Goal: Communication & Community: Answer question/provide support

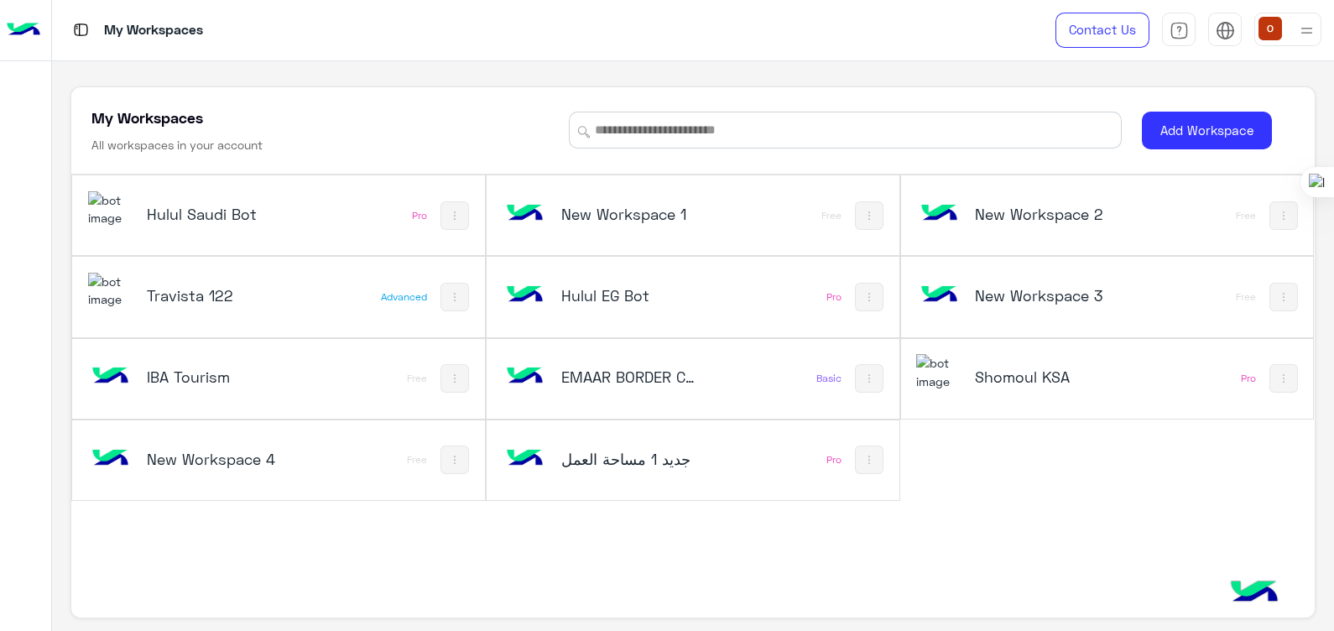
click at [125, 210] on img at bounding box center [110, 209] width 45 height 36
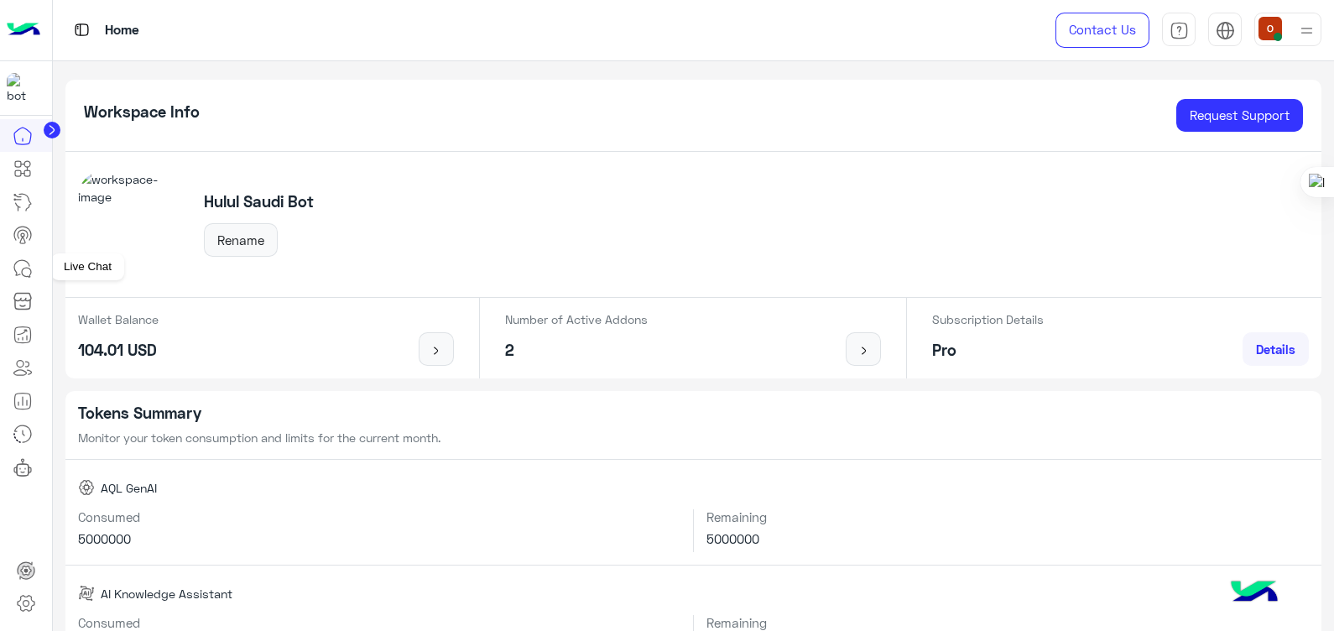
click at [21, 269] on icon at bounding box center [23, 268] width 20 height 20
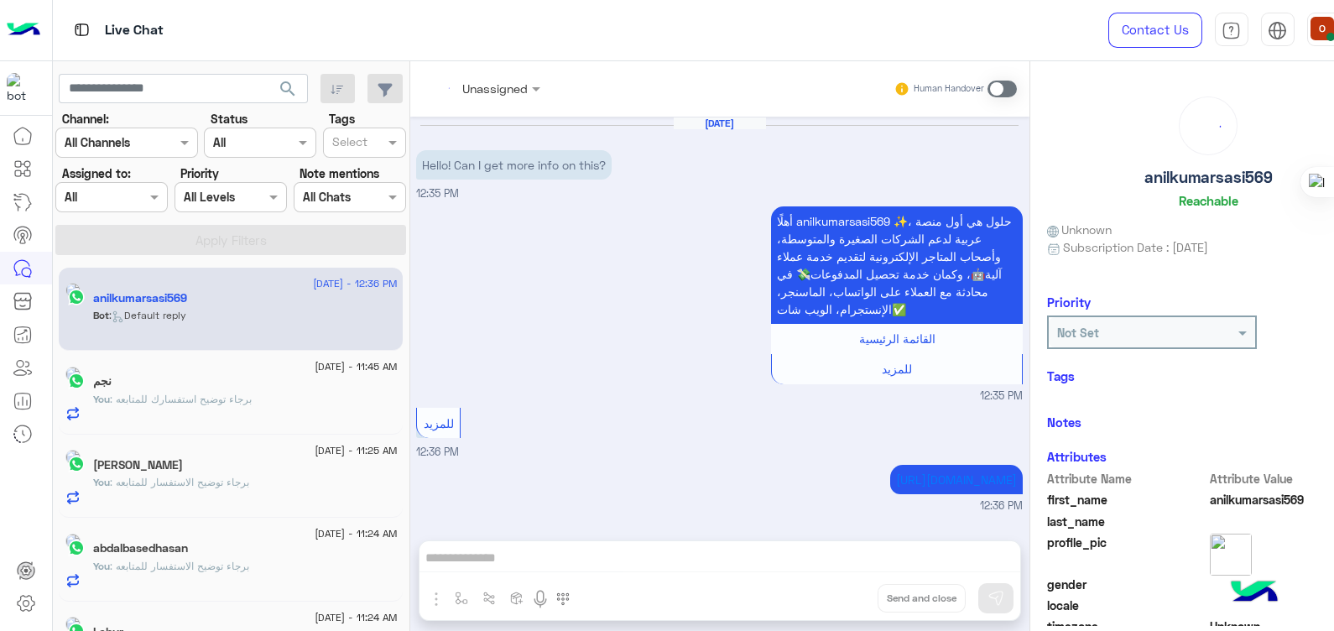
scroll to position [95, 0]
click at [186, 314] on span ": Default reply" at bounding box center [147, 315] width 77 height 13
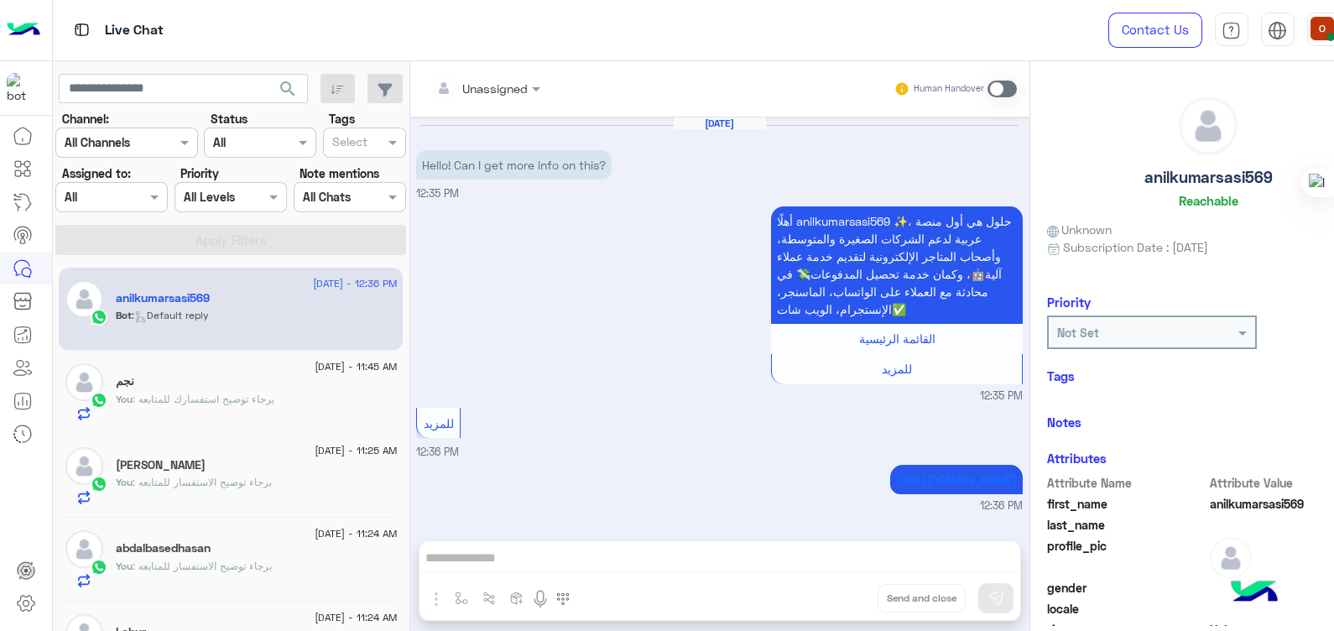
click at [181, 303] on h5 "anilkumarsasi569" at bounding box center [163, 298] width 94 height 14
click at [231, 390] on div "نجم" at bounding box center [256, 383] width 281 height 18
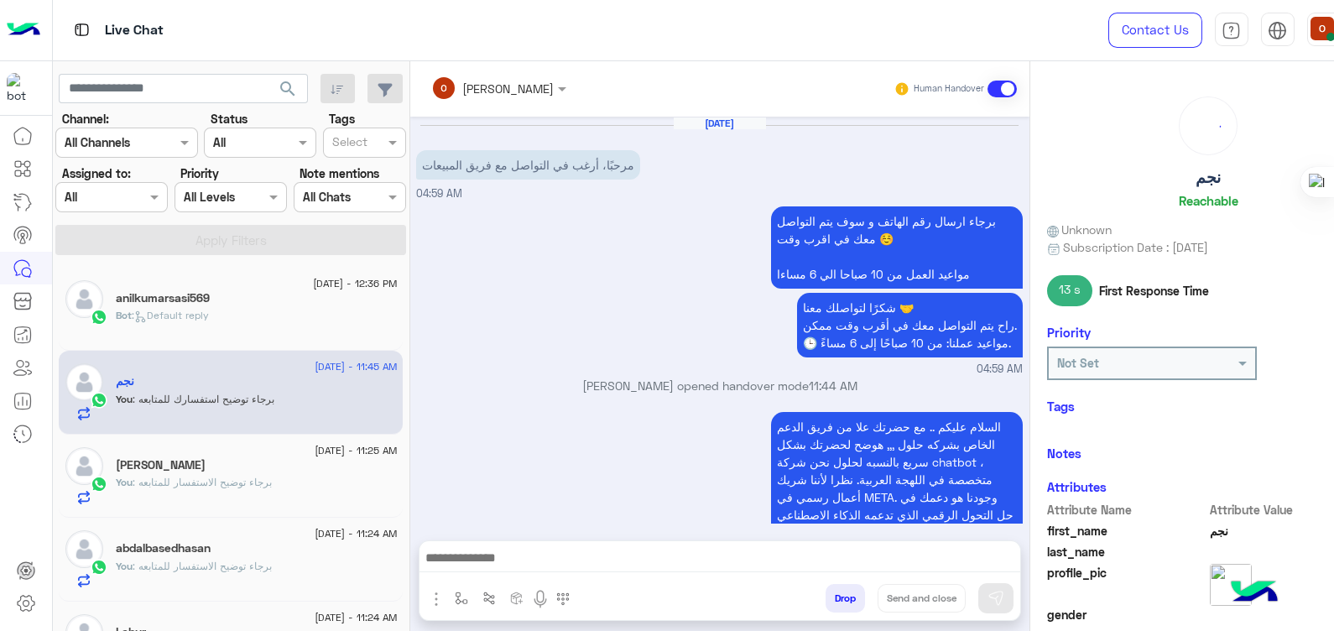
scroll to position [196, 0]
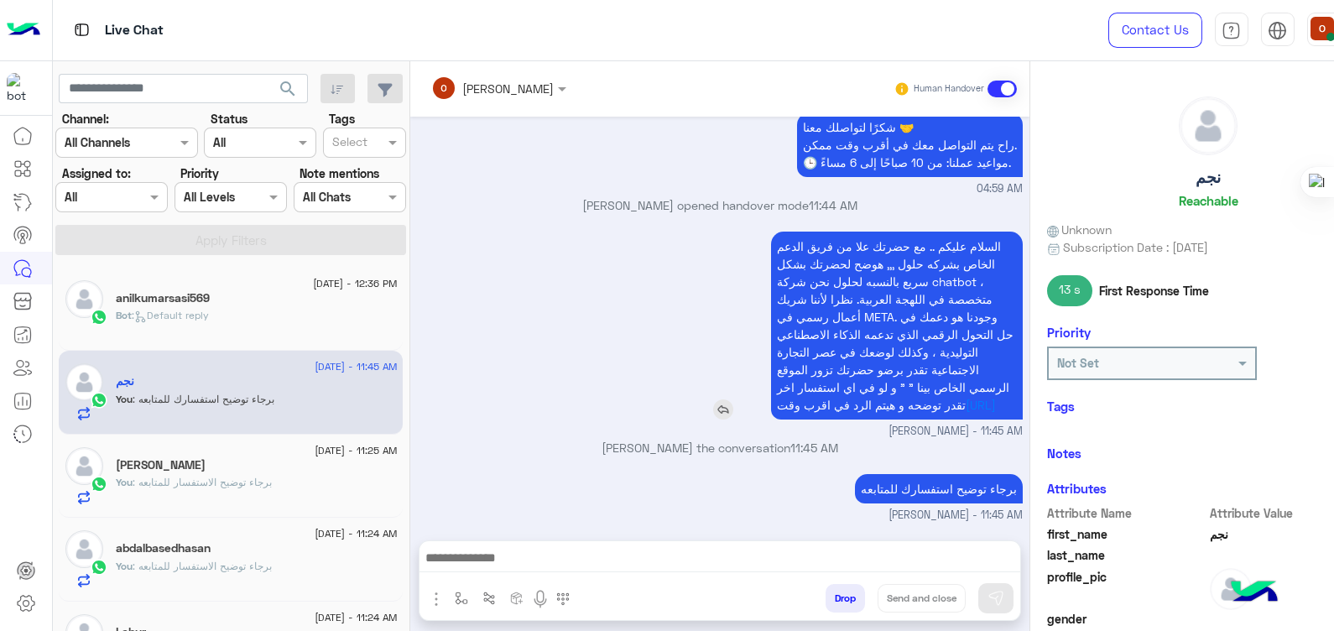
click at [993, 231] on p "السلام عليكم .. مع حضرتك علا من فريق الدعم الخاص بشركه حلول ,,, هوضح لحضرتك بشك…" at bounding box center [897, 325] width 252 height 188
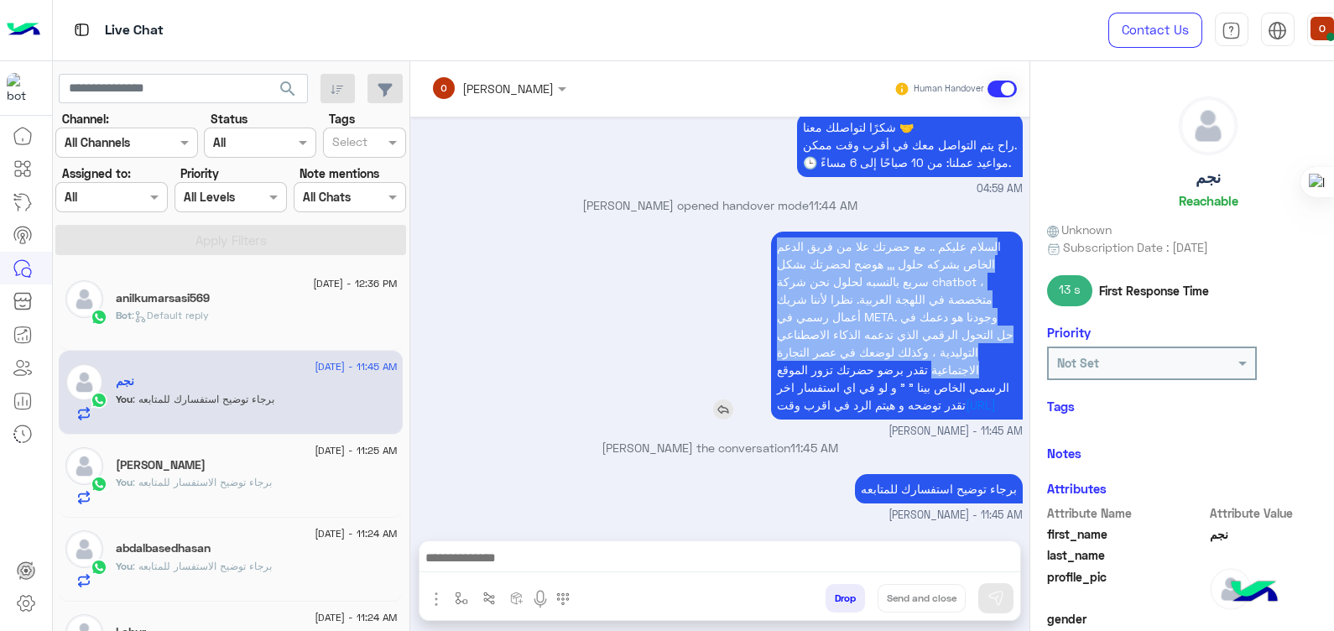
drag, startPoint x: 993, startPoint y: 219, endPoint x: 933, endPoint y: 376, distance: 168.1
click at [933, 376] on p "السلام عليكم .. مع حضرتك علا من فريق الدعم الخاص بشركه حلول ,,, هوضح لحضرتك بشك…" at bounding box center [897, 325] width 252 height 188
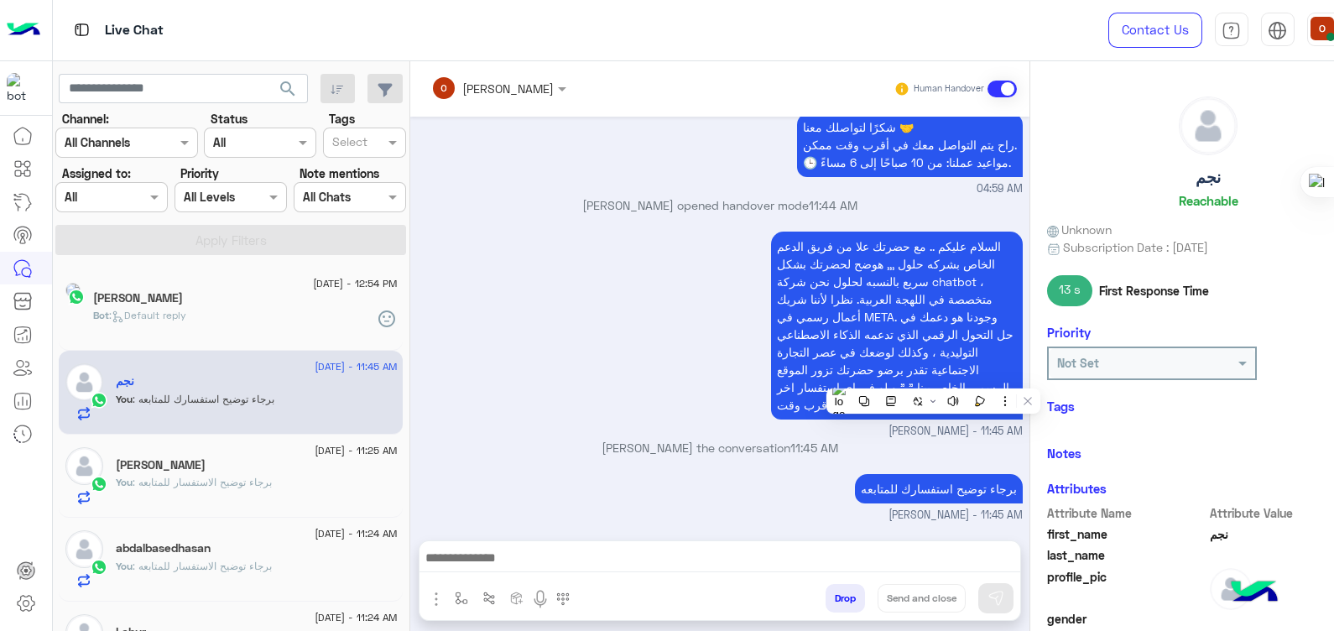
click at [638, 309] on div "السلام عليكم .. مع حضرتك علا من فريق الدعم الخاص بشركه حلول ,,, هوضح لحضرتك بشك…" at bounding box center [719, 333] width 606 height 212
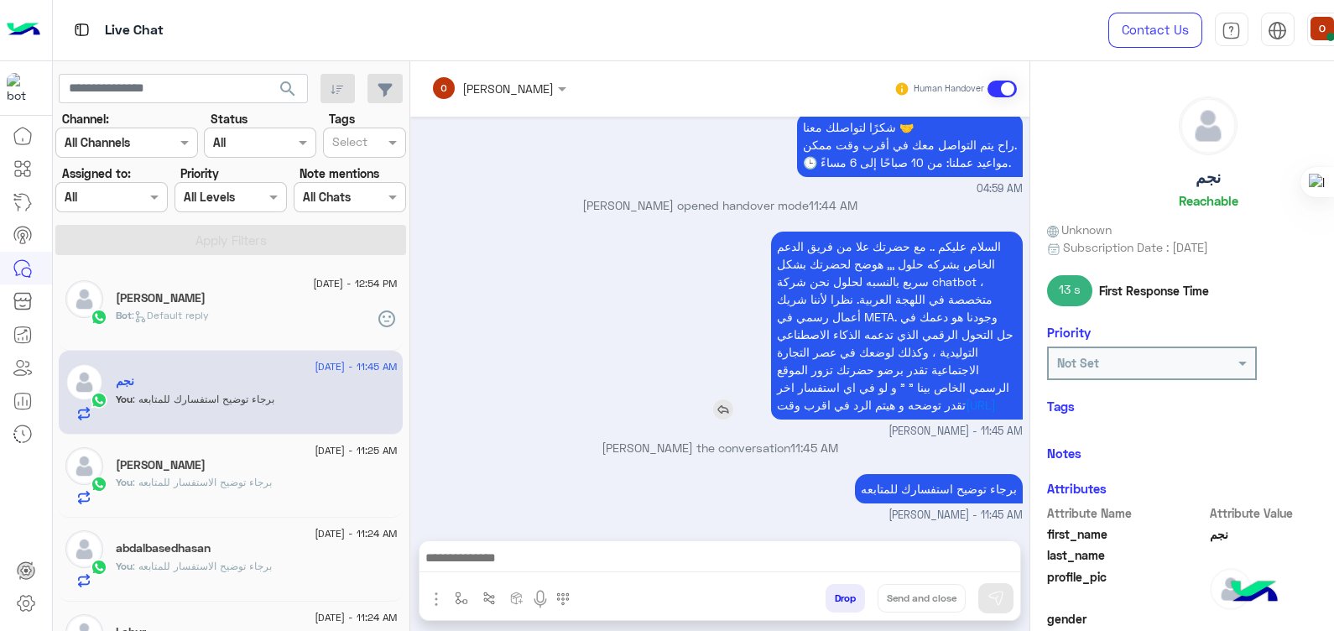
click at [995, 239] on span "السلام عليكم .. مع حضرتك علا من فريق الدعم الخاص بشركه حلول ,,, هوضح لحضرتك بشك…" at bounding box center [895, 325] width 237 height 173
drag, startPoint x: 995, startPoint y: 225, endPoint x: 915, endPoint y: 429, distance: 219.6
click at [915, 429] on div "السلام عليكم .. مع حضرتك علا من فريق الدعم الخاص بشركه حلول ,,, هوضح لحضرتك بشك…" at bounding box center [719, 333] width 606 height 212
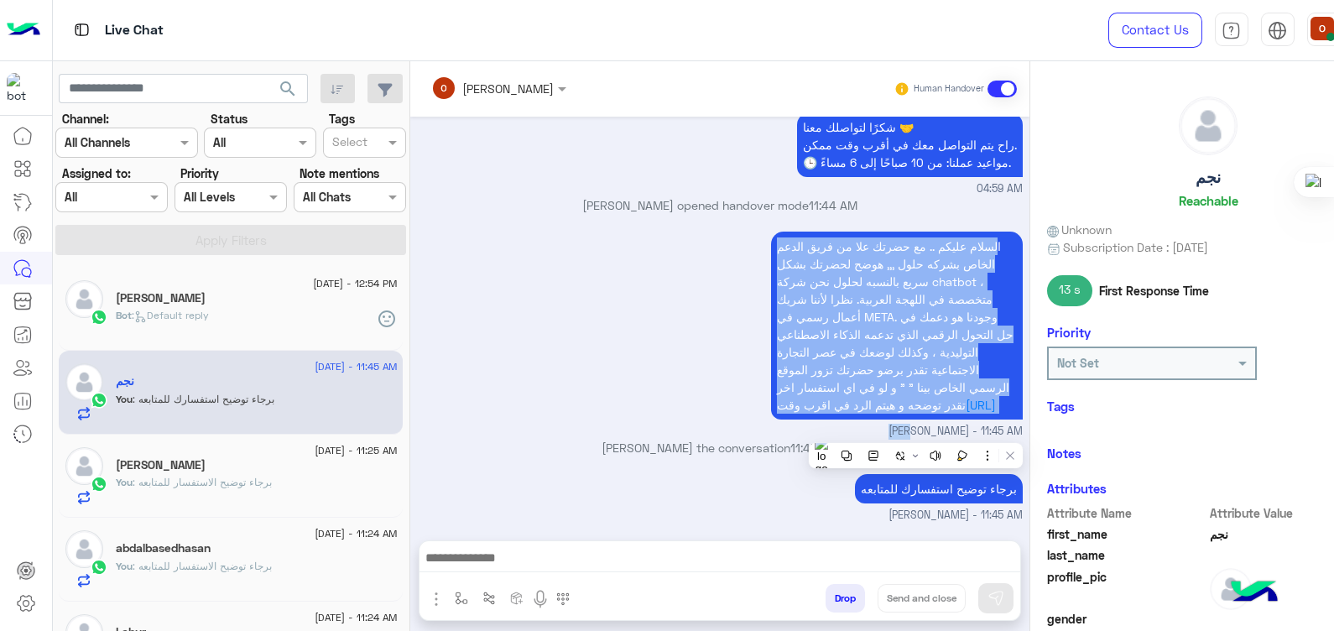
copy div "لسلام عليكم .. مع حضرتك علا من فريق الدعم الخاص بشركه حلول ,,, هوضح لحضرتك بشكل…"
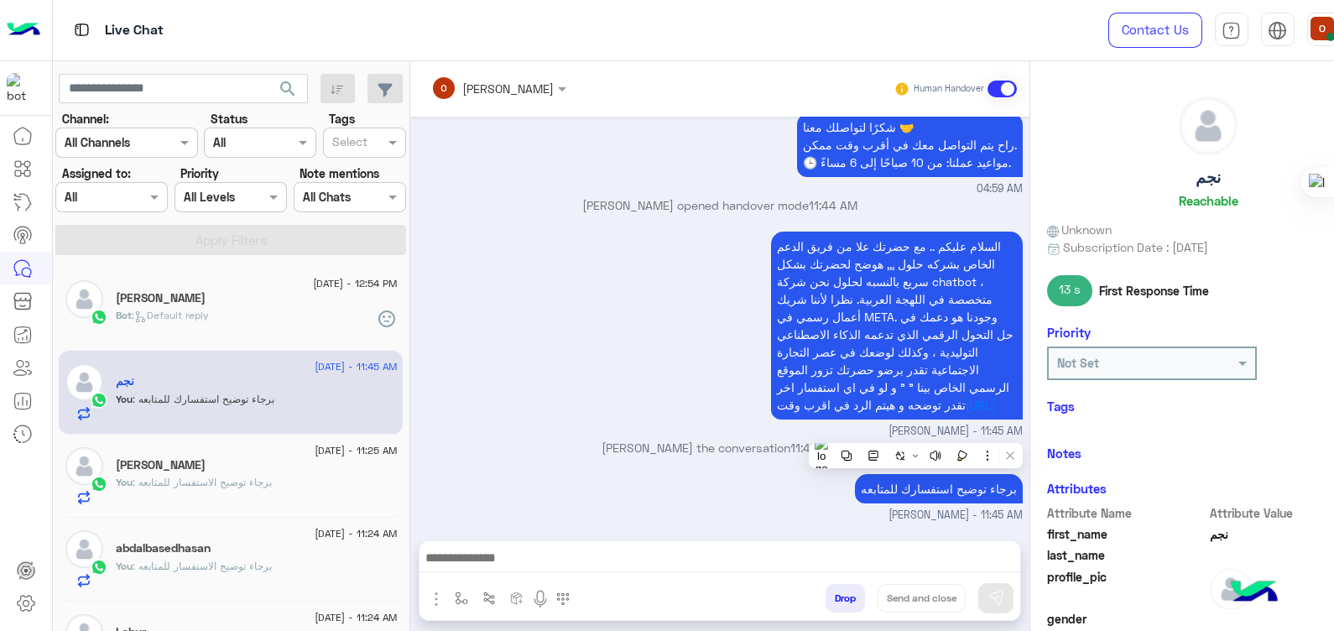
click at [172, 333] on div "Bot : Default reply" at bounding box center [256, 322] width 281 height 29
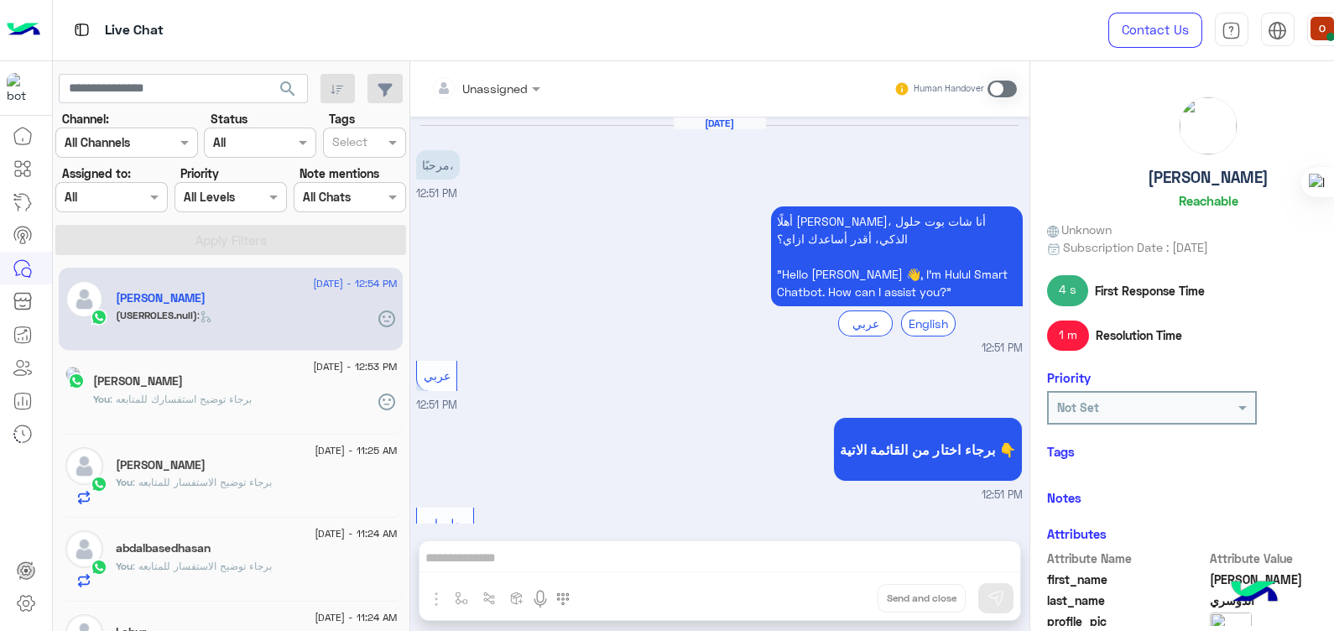
scroll to position [787, 0]
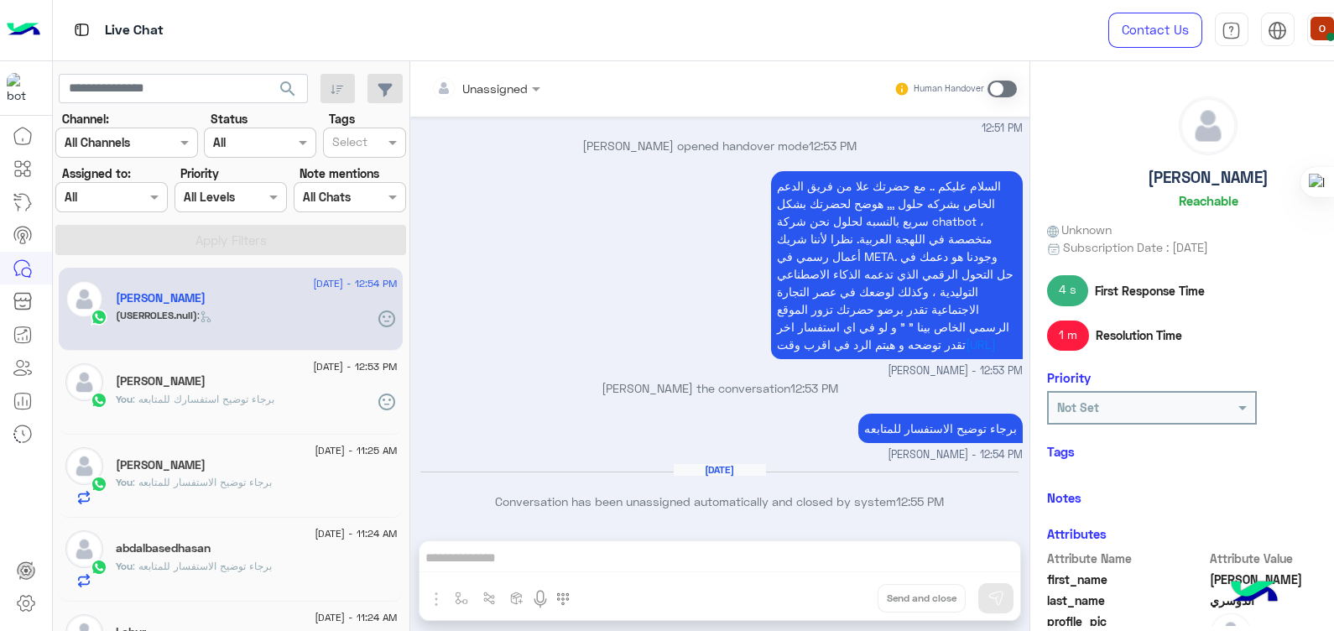
click at [177, 486] on span ": برجاء توضيح الاستفسار للمتابعه" at bounding box center [202, 482] width 139 height 13
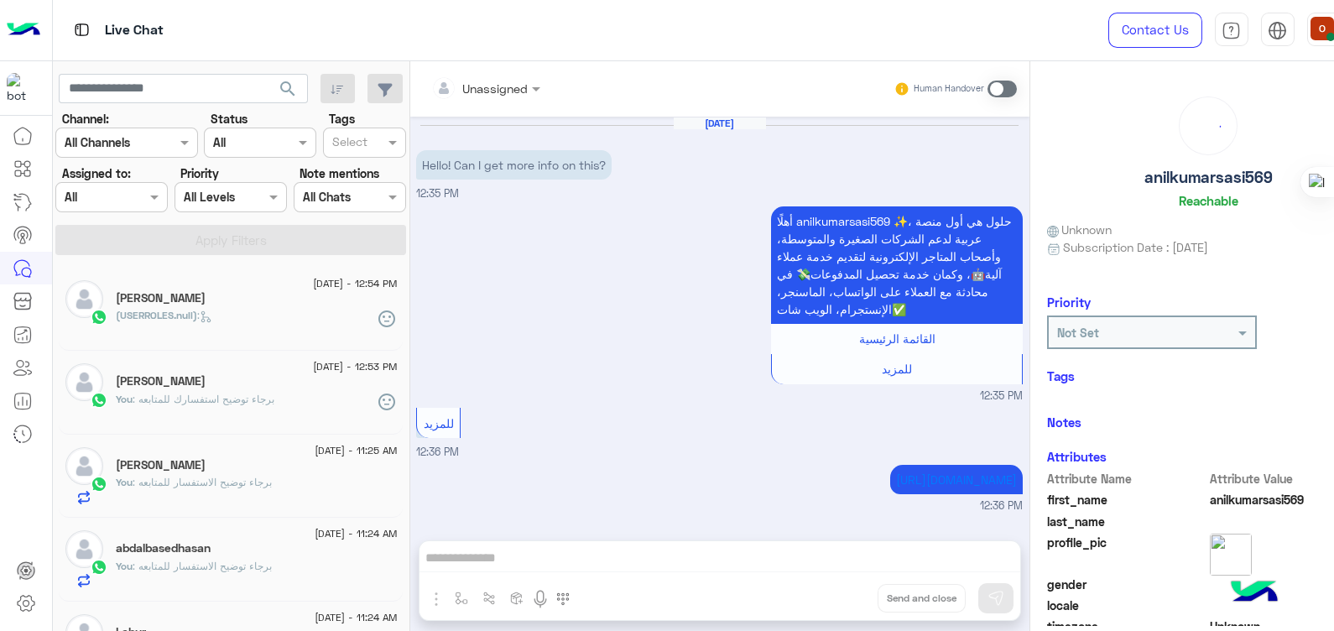
scroll to position [95, 0]
drag, startPoint x: 403, startPoint y: 326, endPoint x: 402, endPoint y: 311, distance: 15.1
click at [402, 311] on div "[DATE] - 12:54 PM [PERSON_NAME] (USERROLES.null) : [DATE] - 12:53 PM [PERSON_NA…" at bounding box center [231, 449] width 356 height 376
click at [402, 319] on div "[DATE] - 12:54 PM [PERSON_NAME] (USERROLES.null) : [DATE] - 12:53 PM [PERSON_NA…" at bounding box center [231, 449] width 356 height 376
click at [499, 270] on div "أهلًا anilkumarsasi569 ✨، حلول هي أول منصة عربية لدعم الشركات الصغيرة والمتوسطة…" at bounding box center [719, 303] width 606 height 202
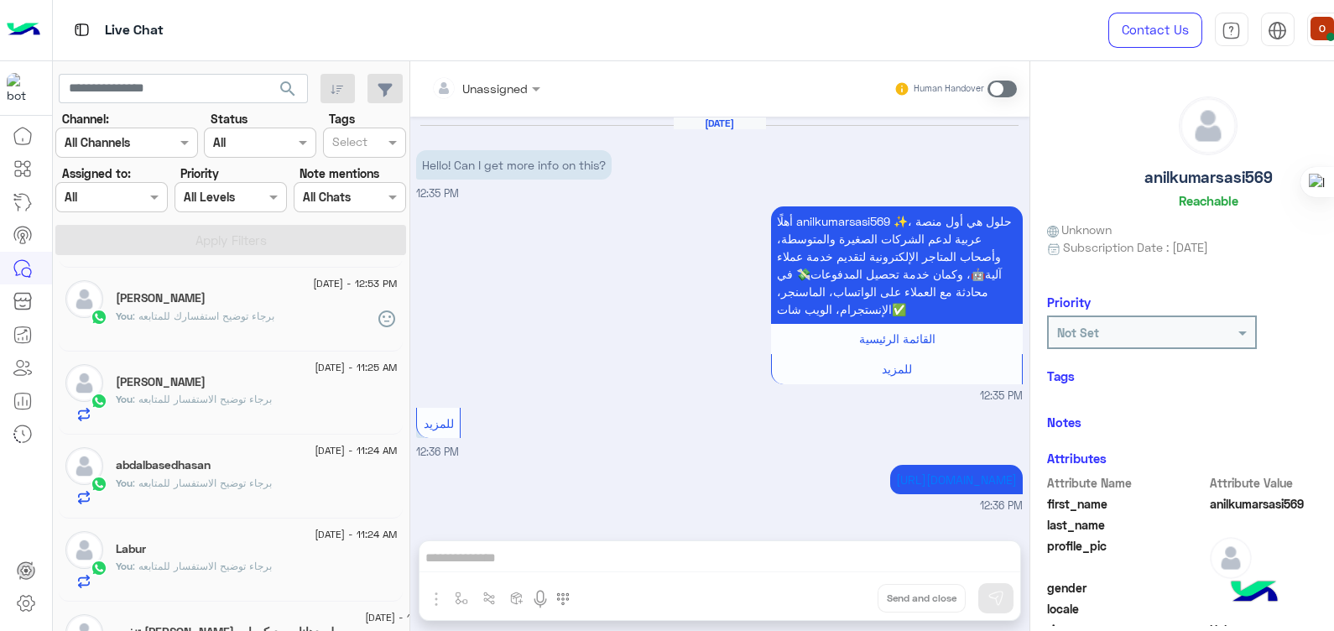
scroll to position [0, 0]
click at [248, 298] on div "[PERSON_NAME]" at bounding box center [256, 300] width 281 height 18
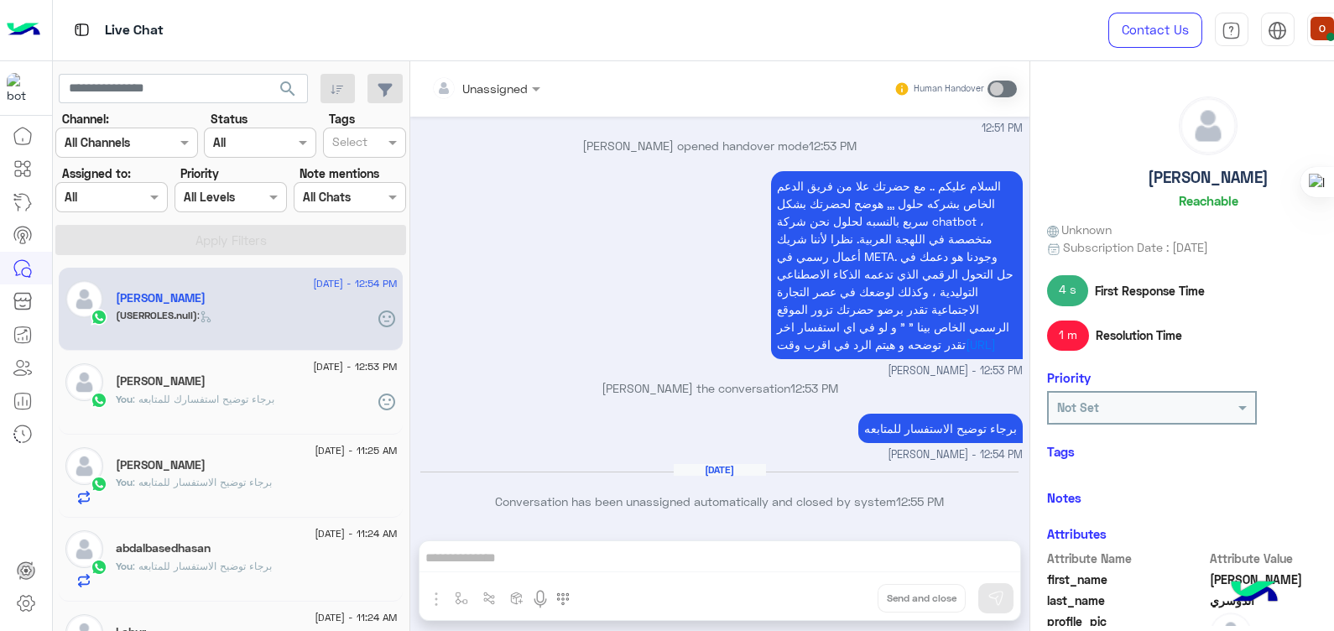
drag, startPoint x: 403, startPoint y: 261, endPoint x: 405, endPoint y: 294, distance: 32.8
click at [405, 294] on div "[DATE] - 12:54 PM [PERSON_NAME] (USERROLES.null) : [DATE] - 12:53 PM [PERSON_NA…" at bounding box center [231, 449] width 356 height 376
click at [23, 19] on img at bounding box center [24, 30] width 34 height 35
click at [18, 29] on img at bounding box center [24, 30] width 34 height 35
click at [25, 29] on img at bounding box center [24, 30] width 34 height 35
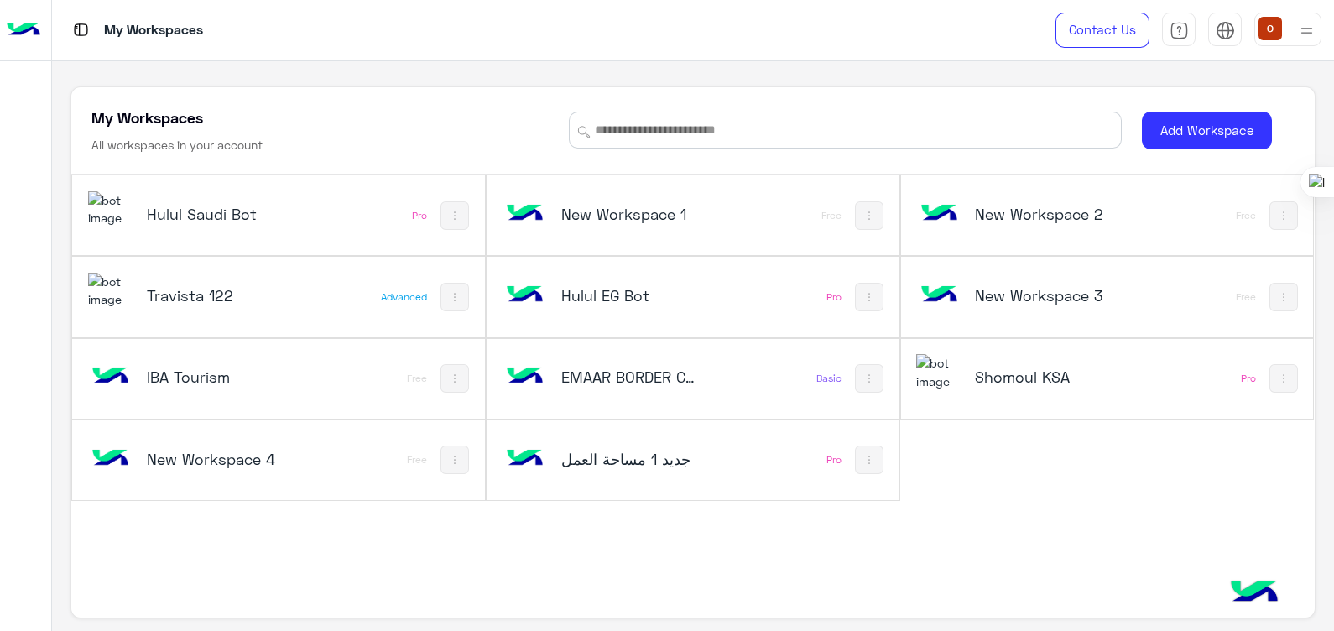
click at [117, 207] on img at bounding box center [110, 209] width 45 height 36
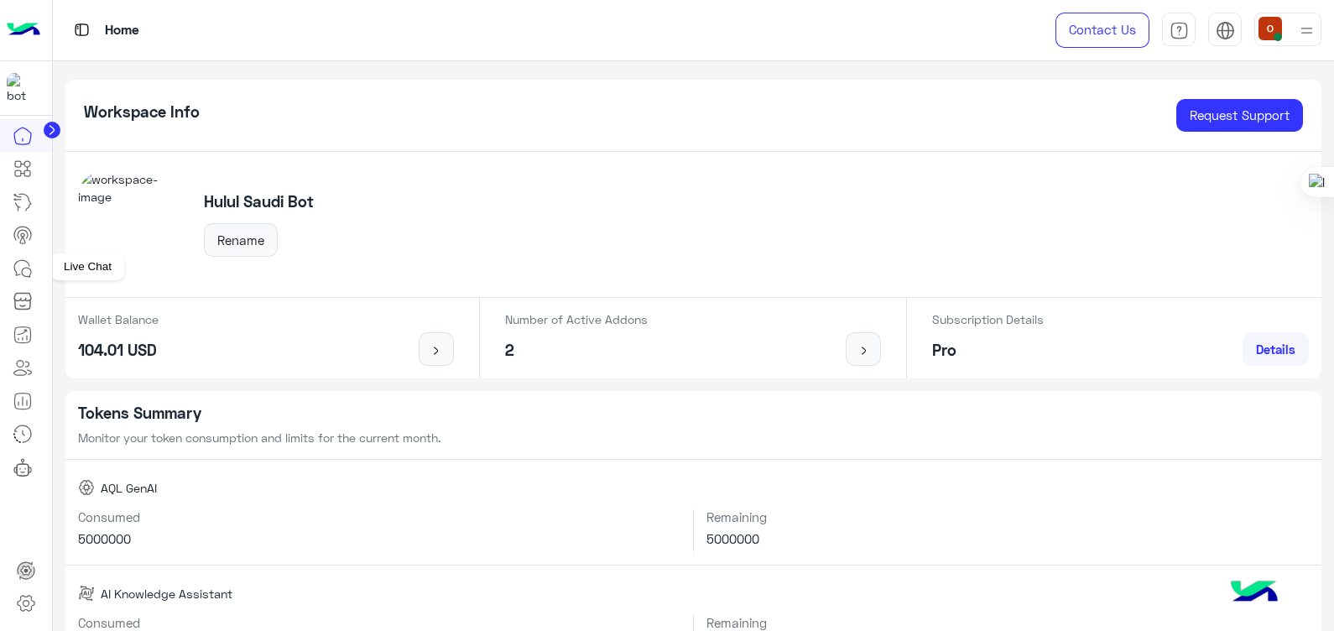
click at [22, 267] on icon at bounding box center [23, 268] width 20 height 20
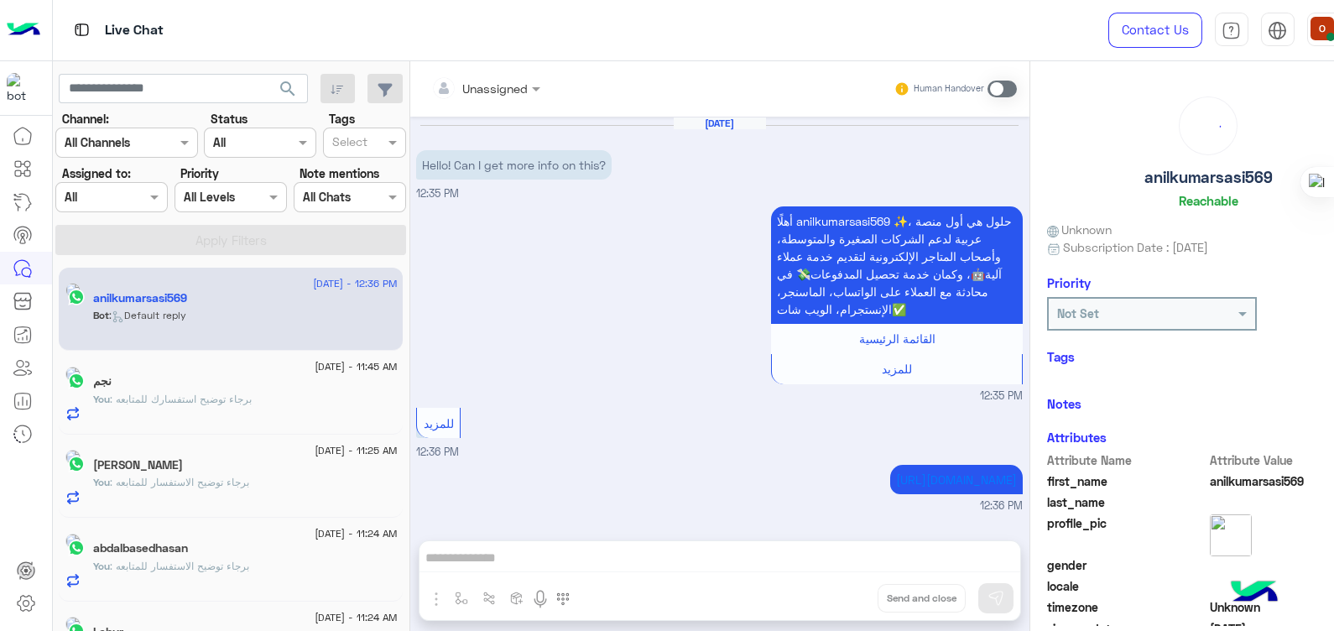
scroll to position [95, 0]
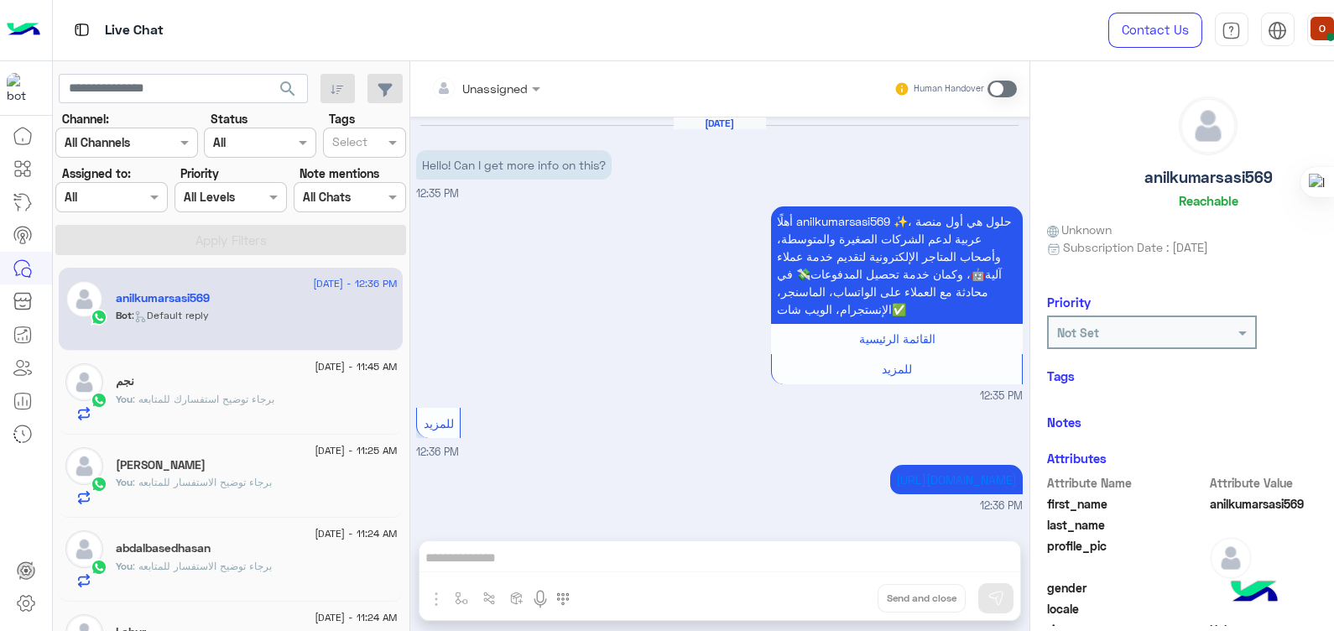
drag, startPoint x: 403, startPoint y: 296, endPoint x: 403, endPoint y: 268, distance: 27.7
click at [403, 268] on div "[DATE] - 12:36 PM anilkumarsasi569 Bot : Default reply [DATE] - 11:45 AM نجم Yo…" at bounding box center [231, 449] width 356 height 376
click at [1006, 91] on span at bounding box center [1001, 89] width 29 height 17
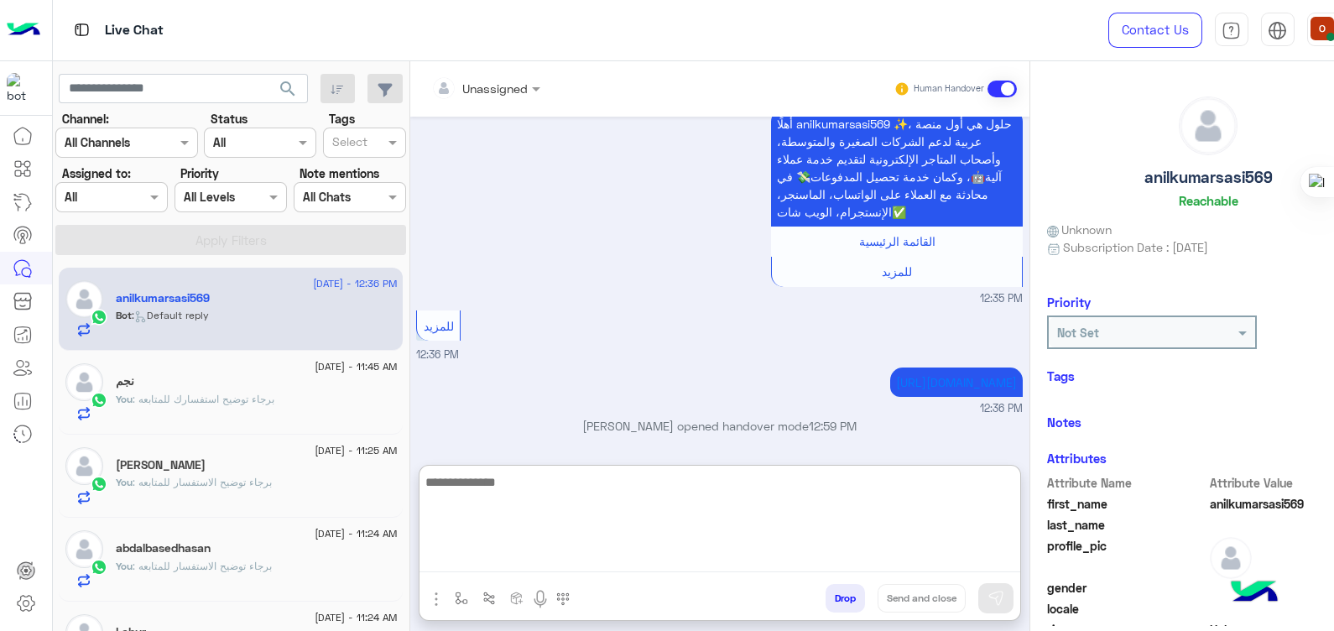
click at [541, 548] on textarea at bounding box center [719, 521] width 601 height 101
paste textarea "**********"
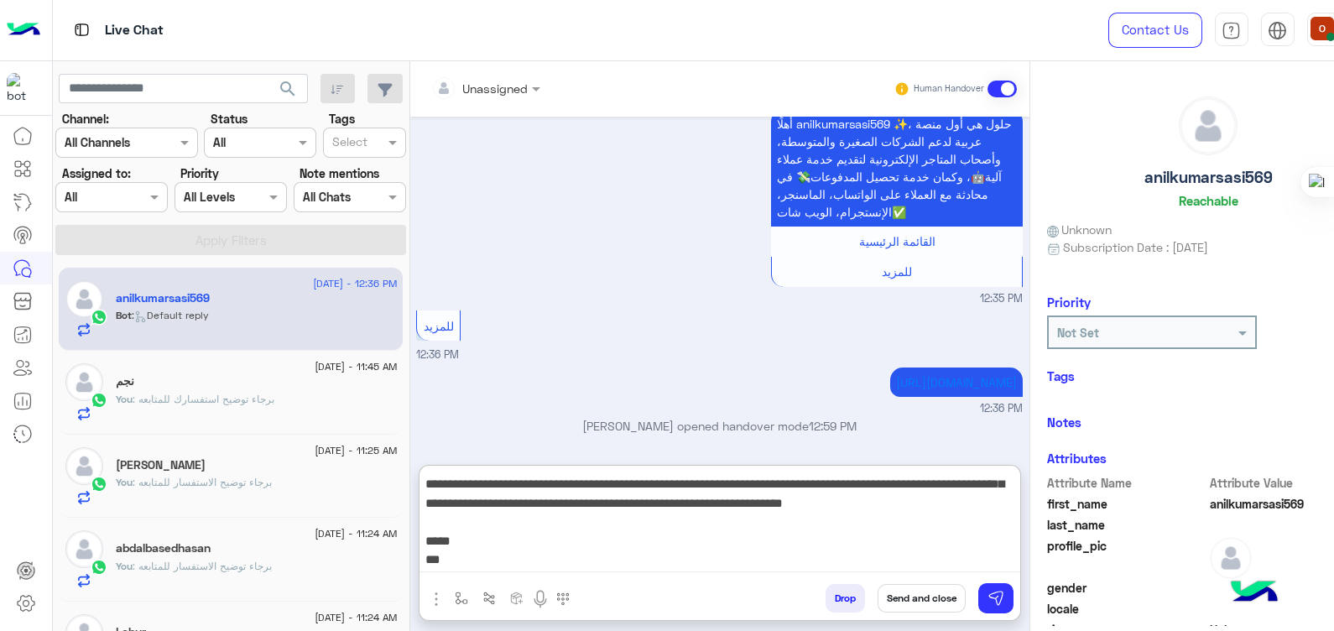
scroll to position [0, 0]
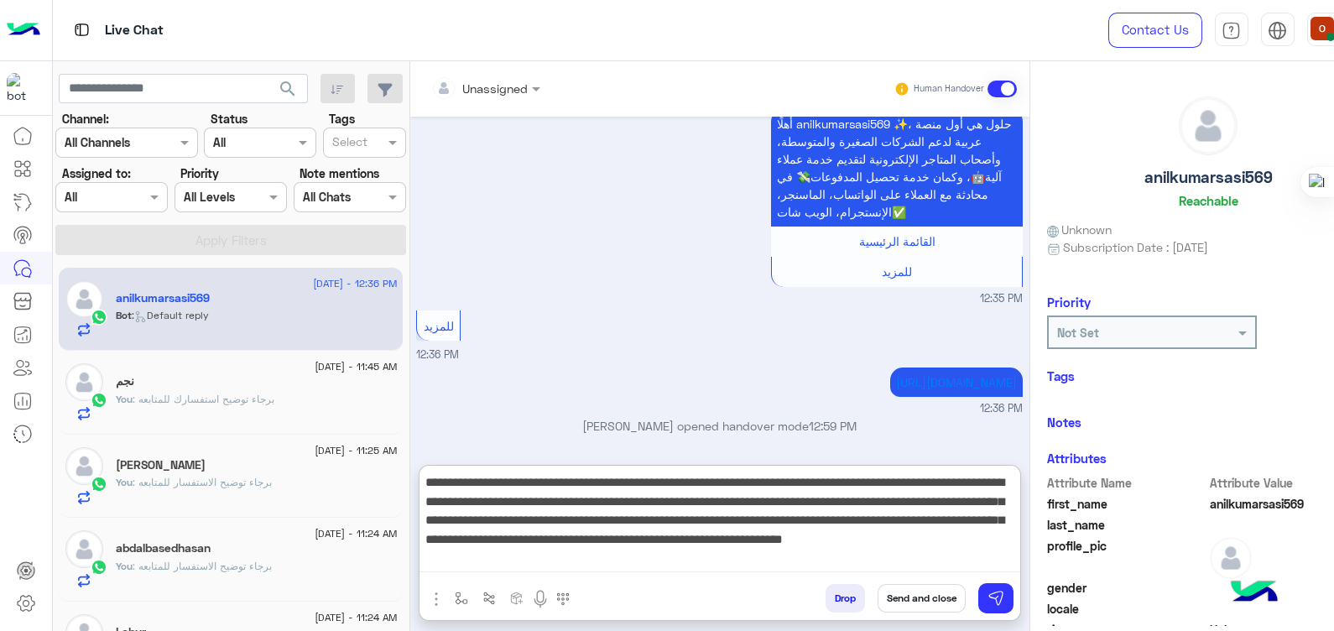
click at [1006, 482] on textarea "**********" at bounding box center [719, 521] width 601 height 101
click at [918, 558] on textarea "**********" at bounding box center [719, 521] width 601 height 101
click at [979, 481] on textarea "**********" at bounding box center [719, 521] width 601 height 101
click at [1006, 483] on textarea "**********" at bounding box center [719, 521] width 601 height 101
click at [925, 490] on textarea "**********" at bounding box center [719, 521] width 601 height 101
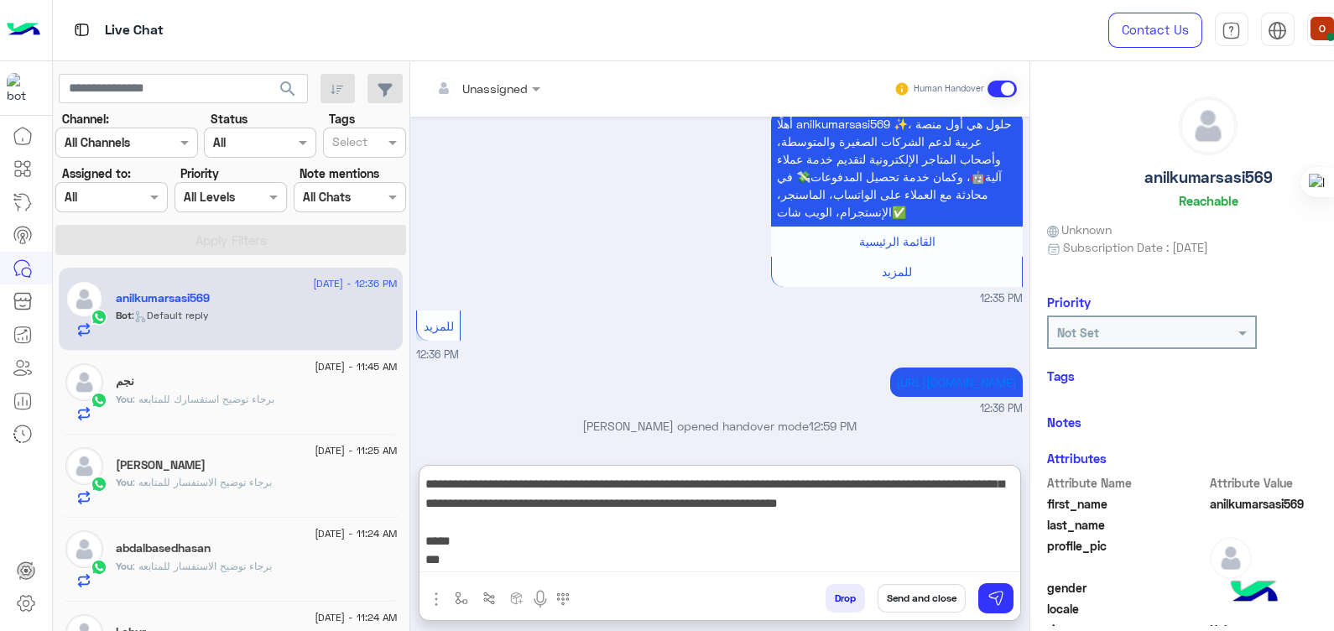
scroll to position [55, 0]
drag, startPoint x: 444, startPoint y: 564, endPoint x: 423, endPoint y: 536, distance: 35.4
click at [423, 536] on textarea "**********" at bounding box center [719, 521] width 601 height 101
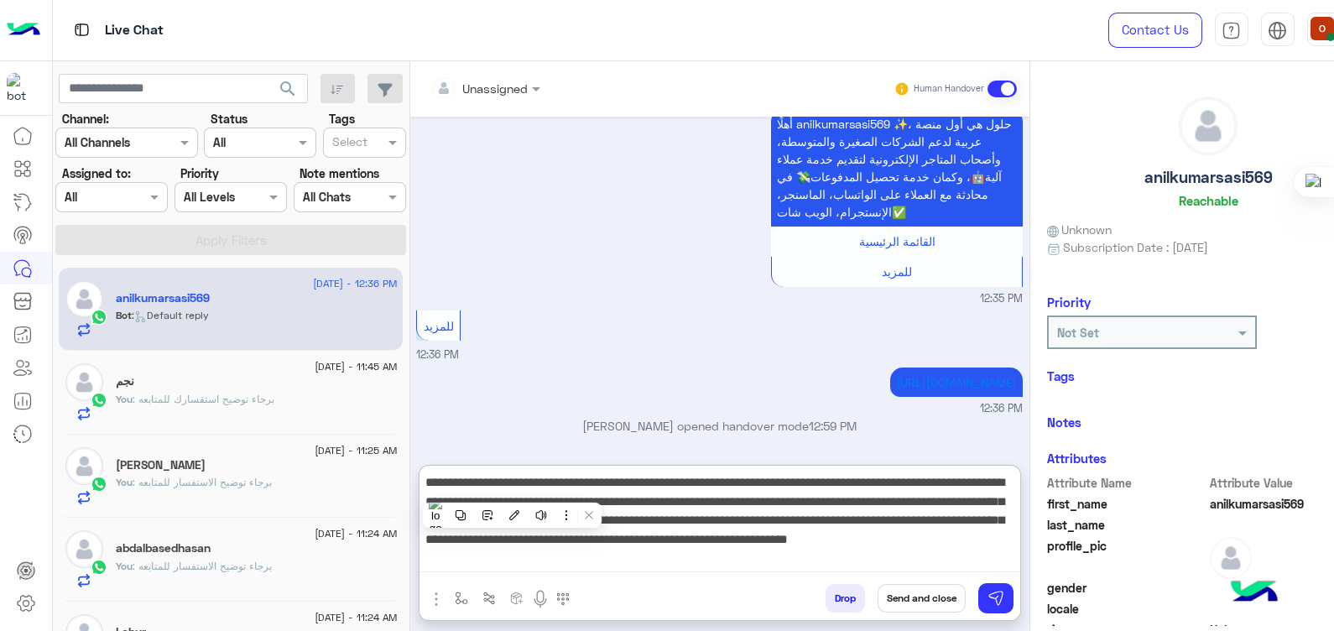
scroll to position [35, 0]
click at [1006, 519] on textarea "**********" at bounding box center [719, 521] width 601 height 101
click at [915, 524] on textarea "**********" at bounding box center [719, 521] width 601 height 101
type textarea "**********"
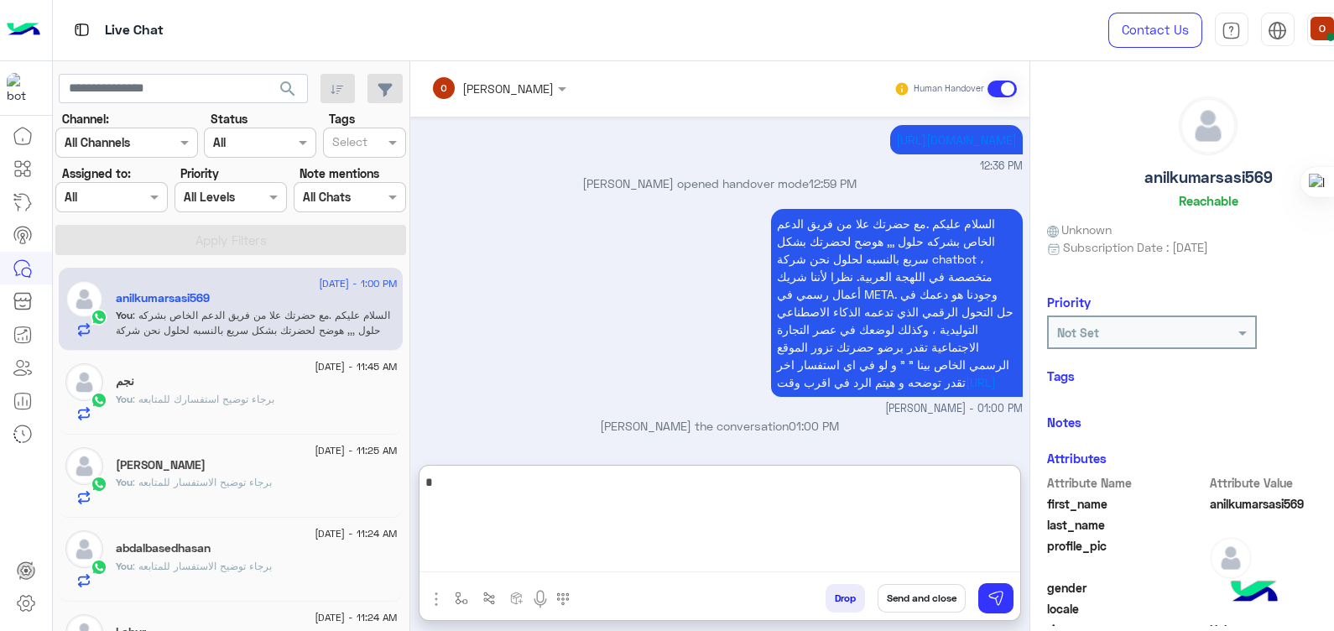
scroll to position [461, 0]
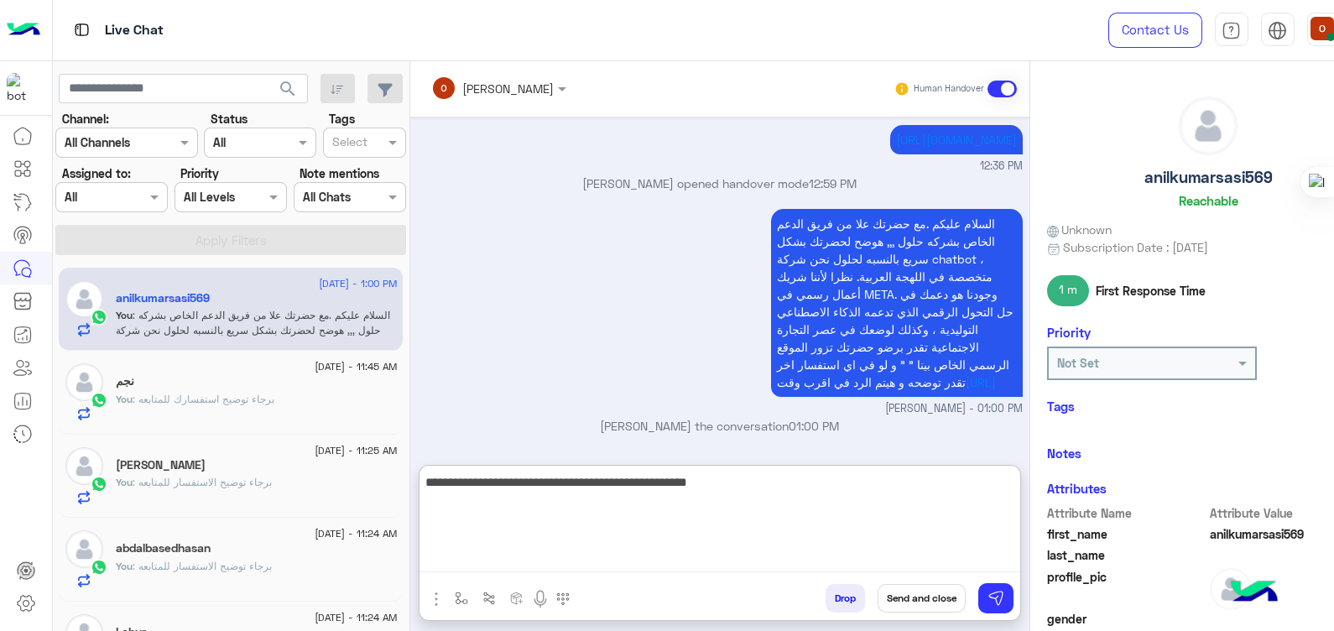
type textarea "**********"
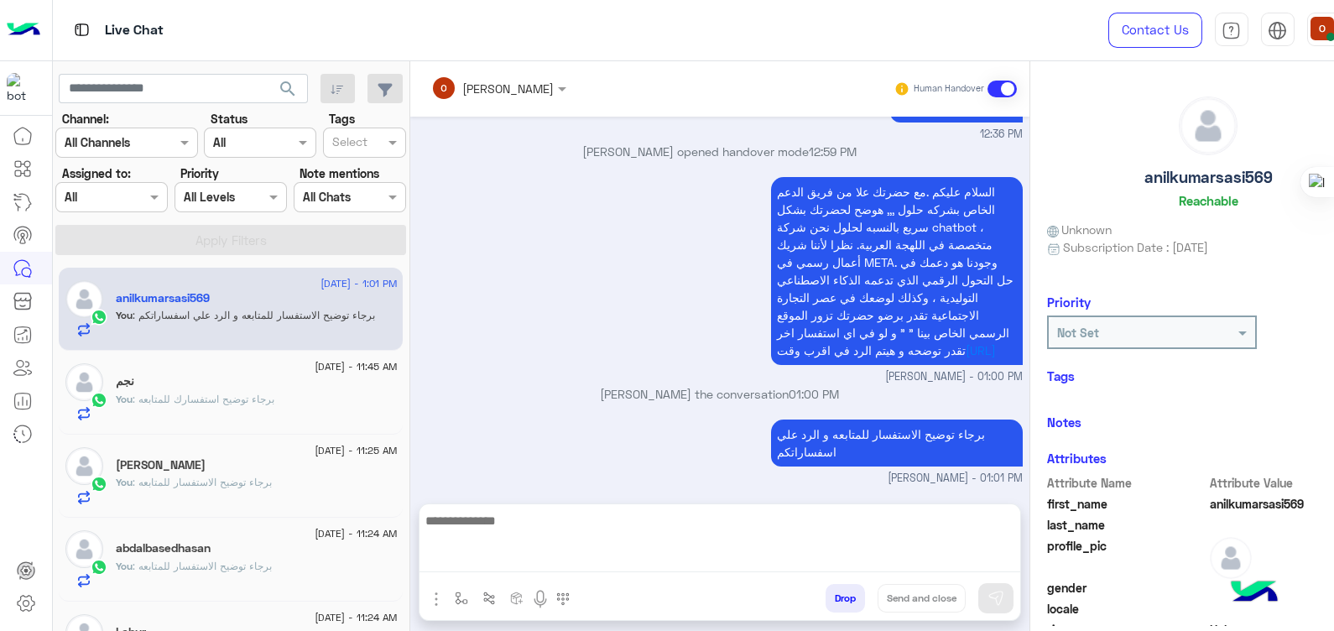
scroll to position [476, 0]
click at [242, 399] on span ": برجاء توضيح استفسارك للمتابعه" at bounding box center [204, 399] width 142 height 13
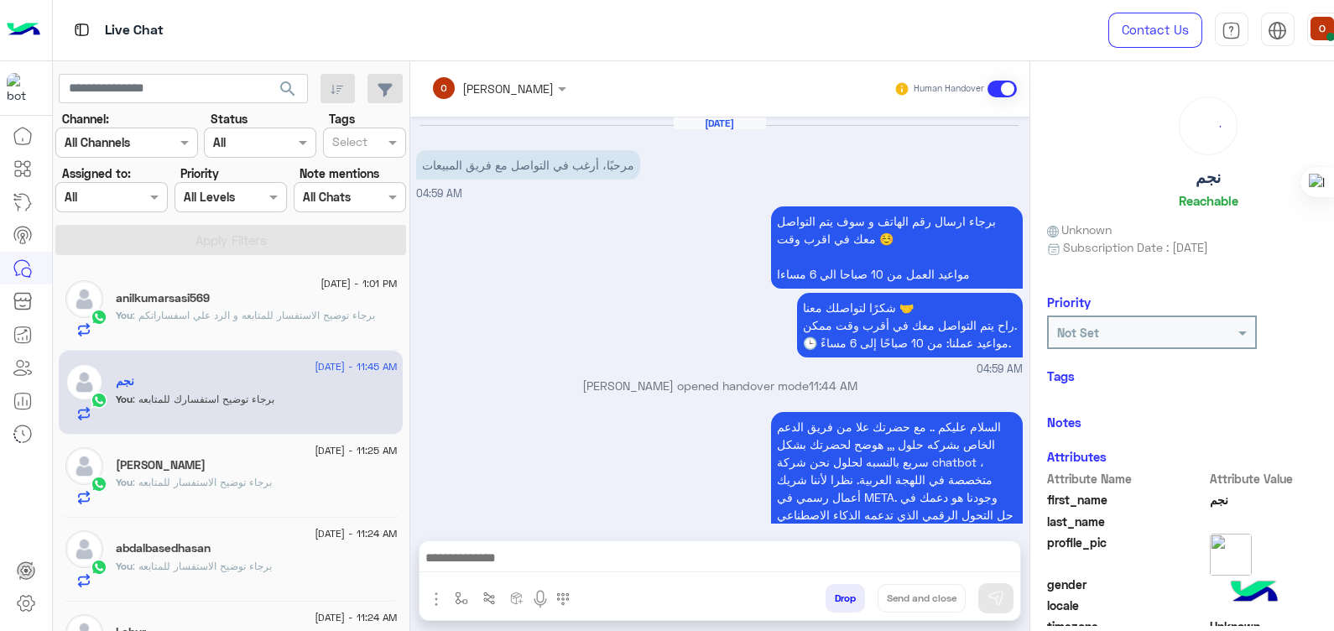
scroll to position [196, 0]
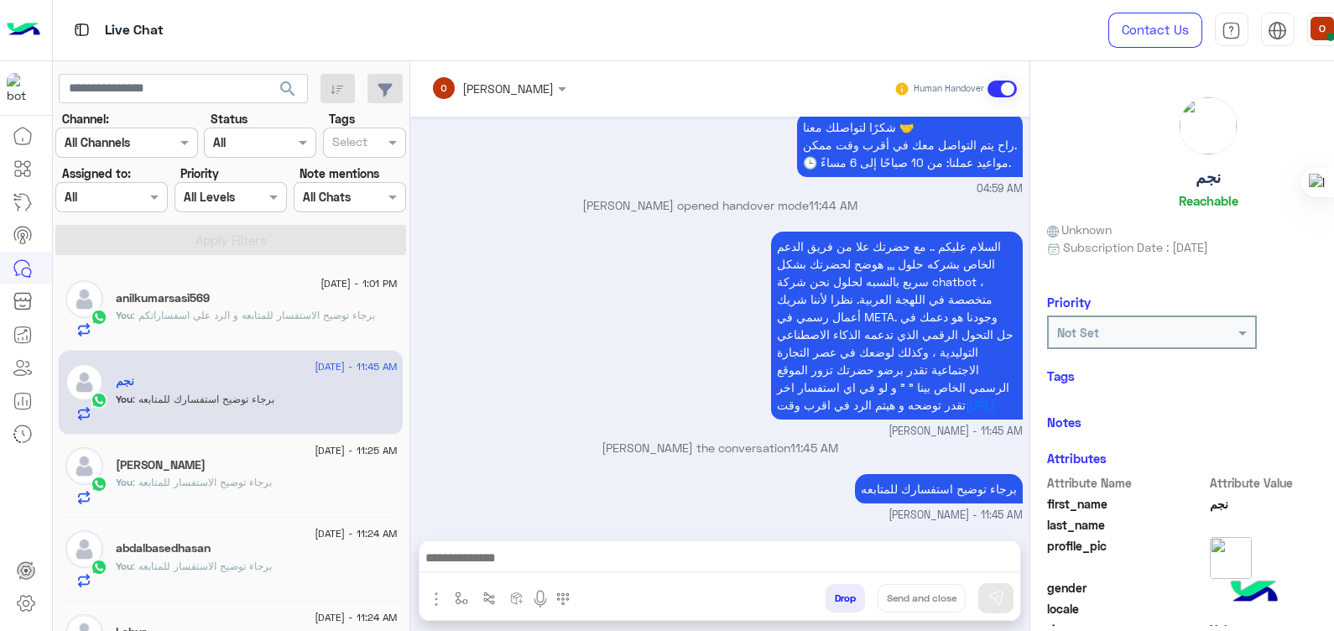
click at [277, 300] on div "anilkumarsasi569" at bounding box center [256, 300] width 281 height 18
